Goal: Information Seeking & Learning: Learn about a topic

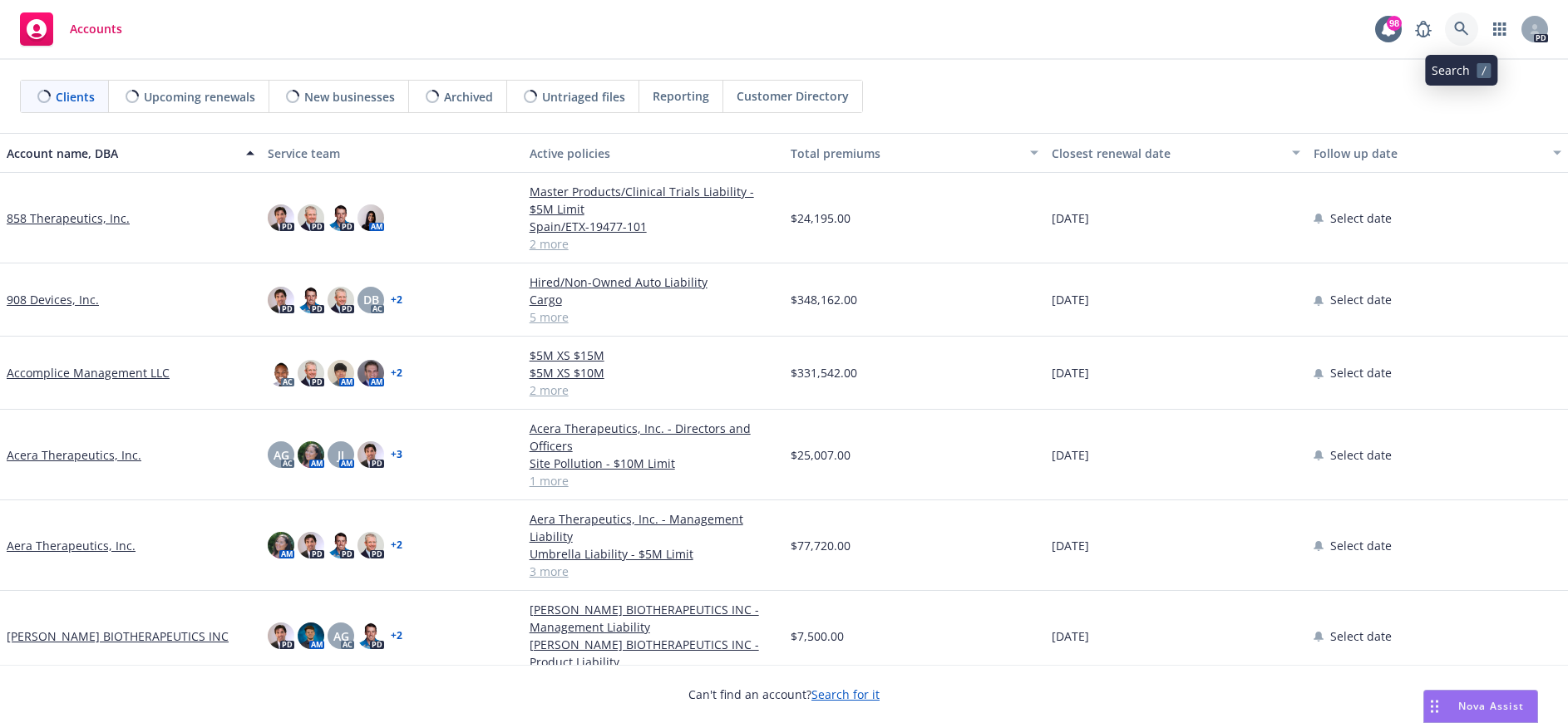
click at [1461, 30] on icon at bounding box center [1461, 29] width 14 height 14
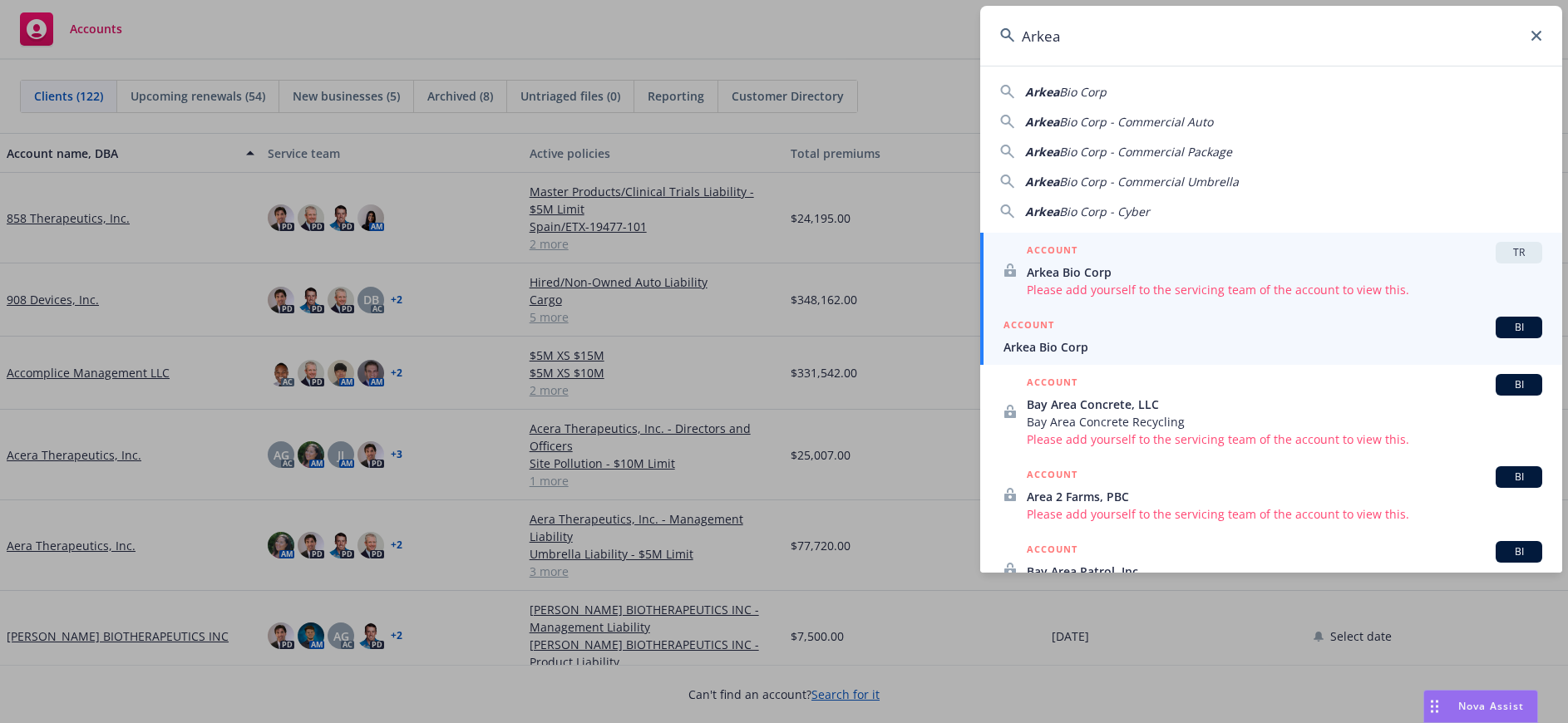
type input "Arkea"
click at [1076, 339] on span "Arkea Bio Corp" at bounding box center [1273, 346] width 539 height 18
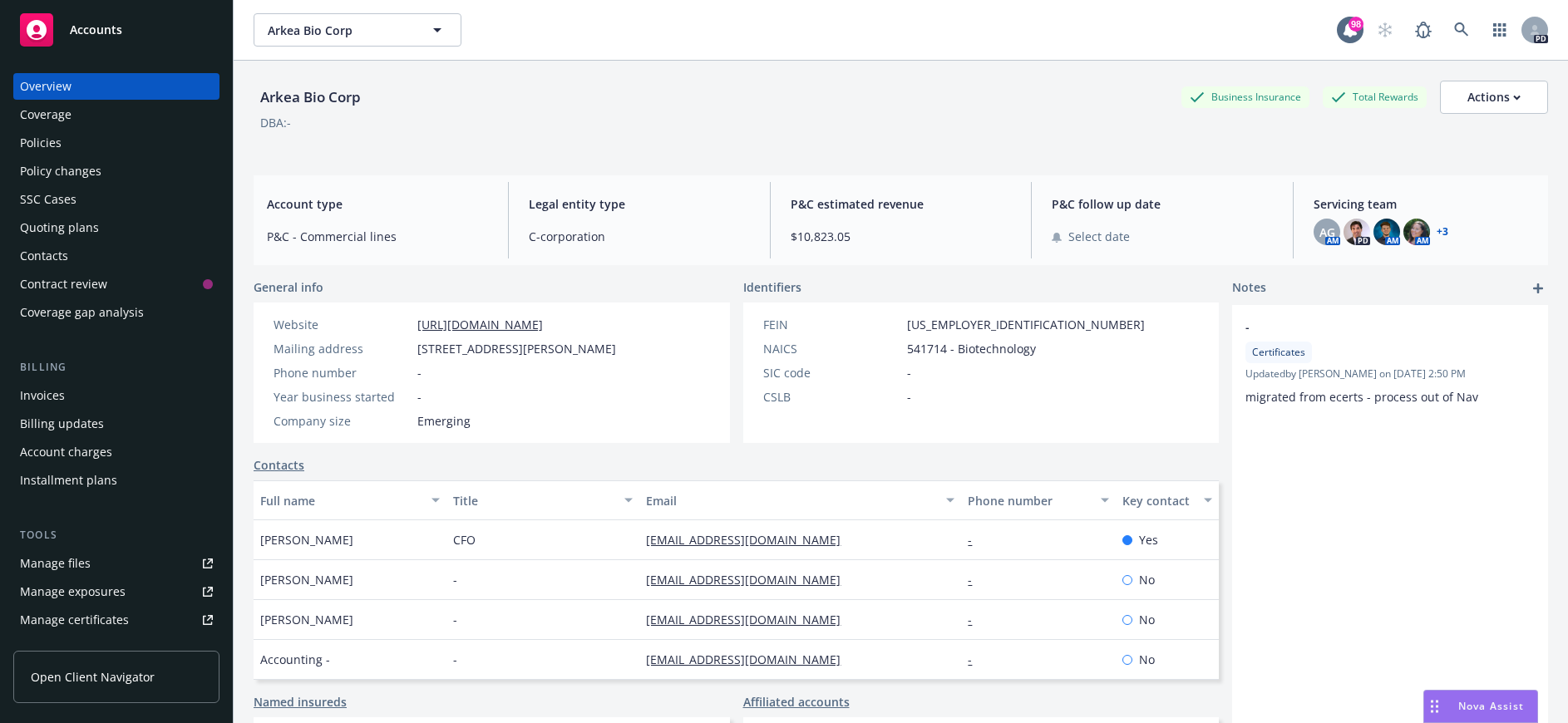
click at [48, 145] on div "Policies" at bounding box center [41, 143] width 42 height 27
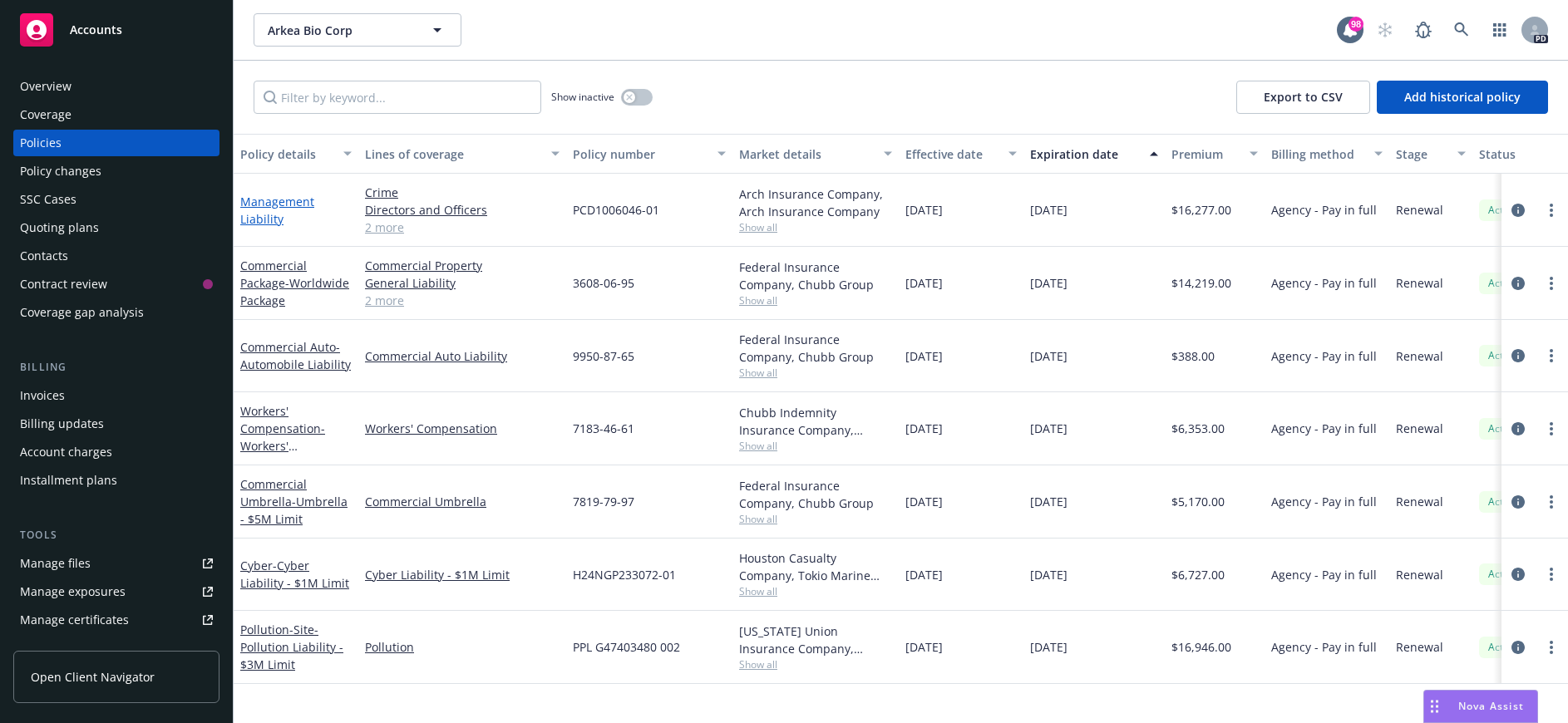
click at [261, 198] on link "Management Liability" at bounding box center [277, 211] width 74 height 34
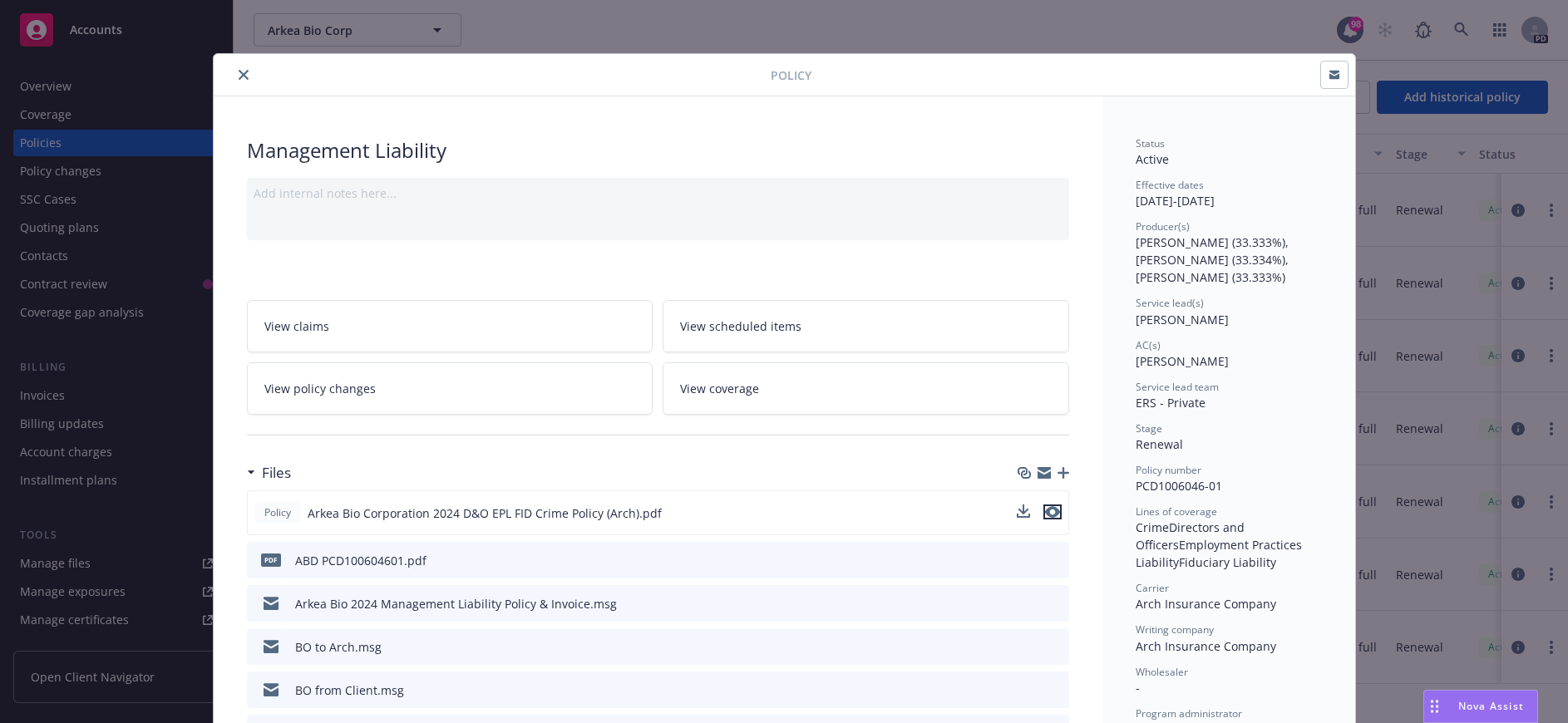
click at [1047, 512] on icon "preview file" at bounding box center [1052, 512] width 15 height 12
